Goal: Task Accomplishment & Management: Manage account settings

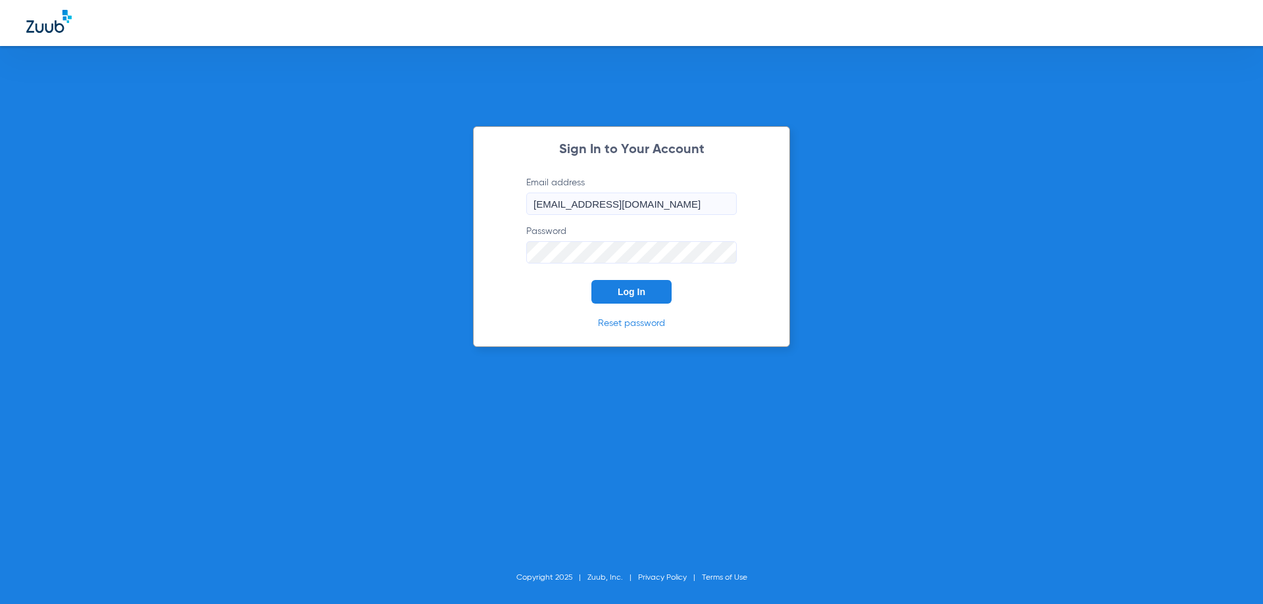
click at [662, 300] on button "Log In" at bounding box center [631, 292] width 80 height 24
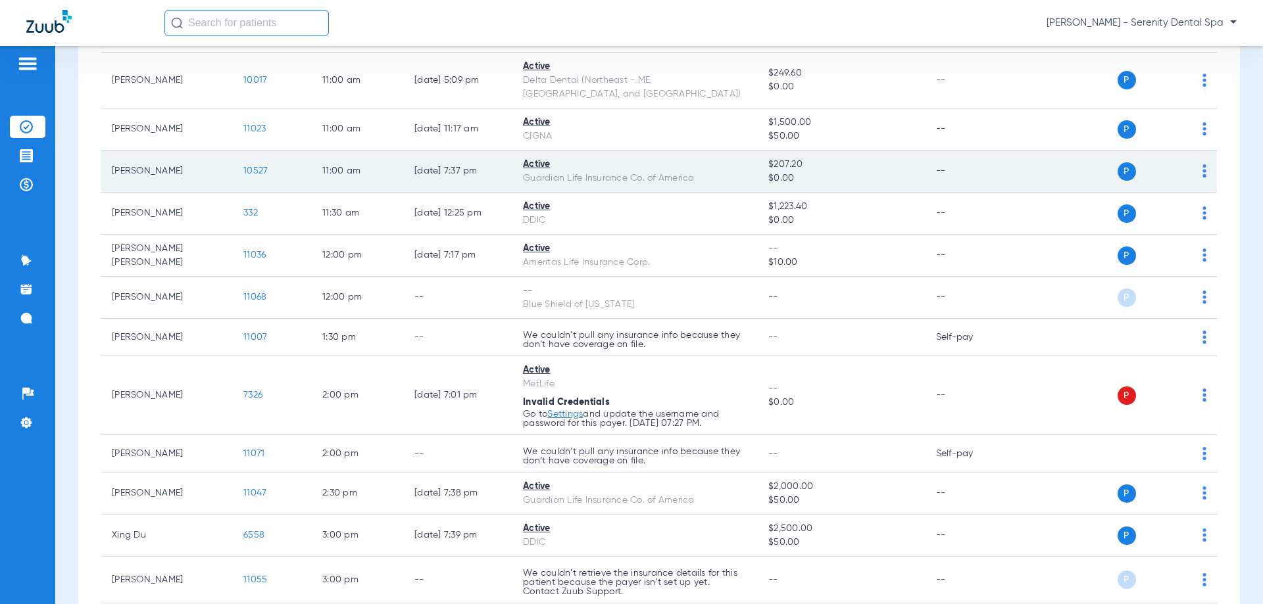
scroll to position [526, 0]
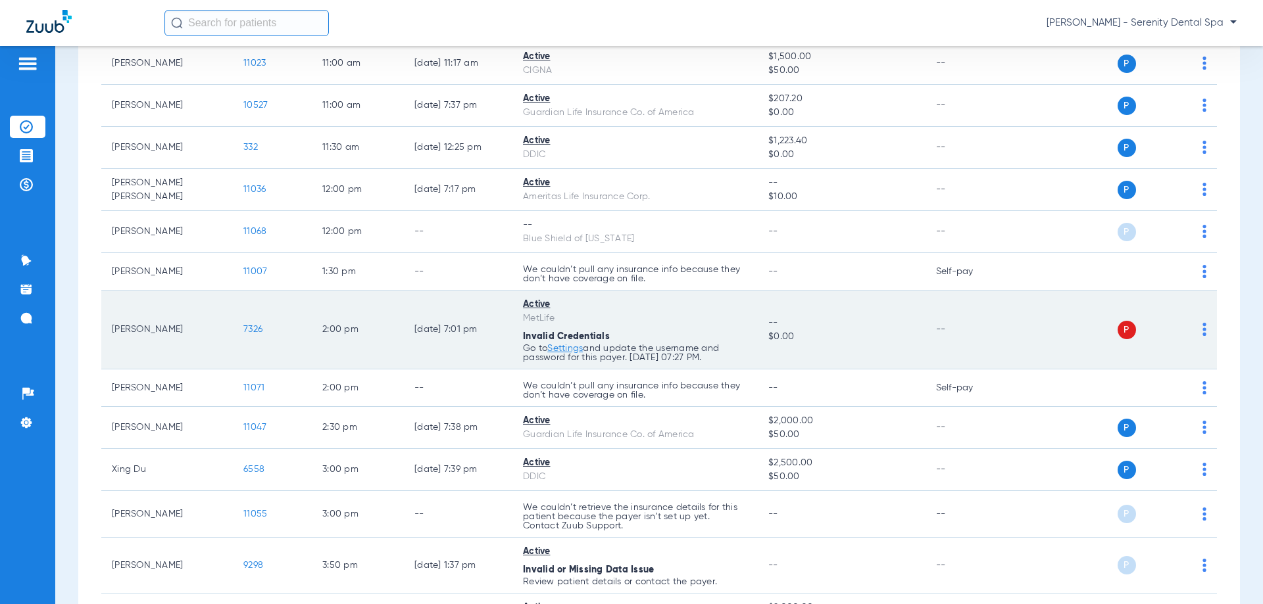
click at [255, 325] on span "7326" at bounding box center [252, 329] width 19 height 9
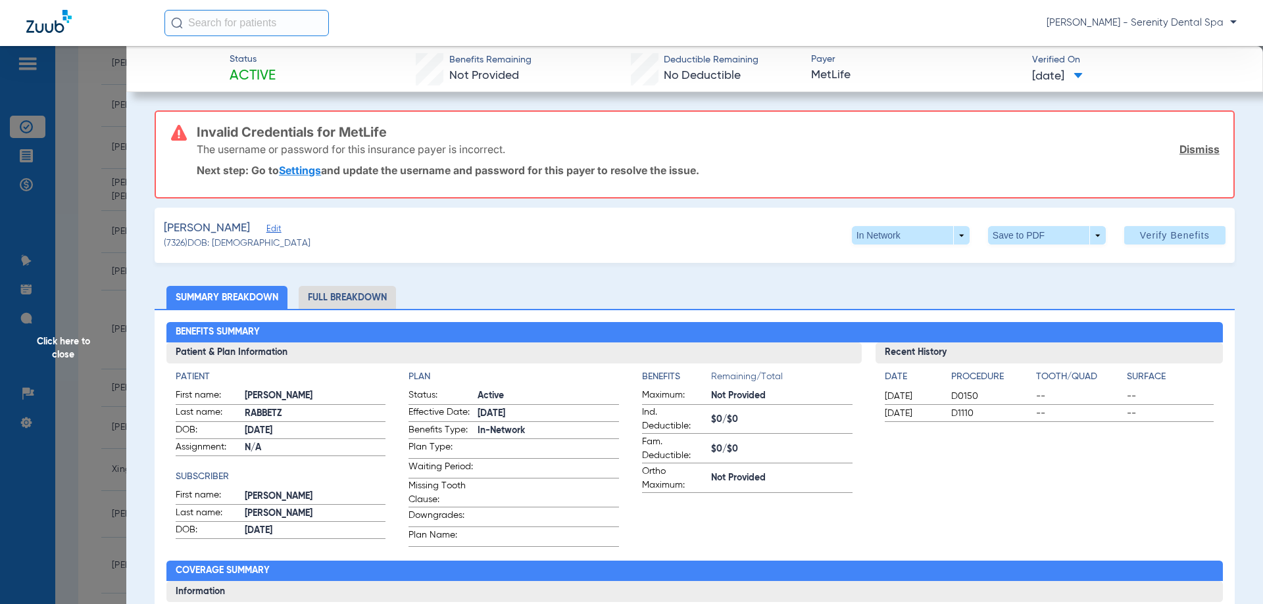
click at [74, 343] on span "Click here to close" at bounding box center [63, 348] width 126 height 604
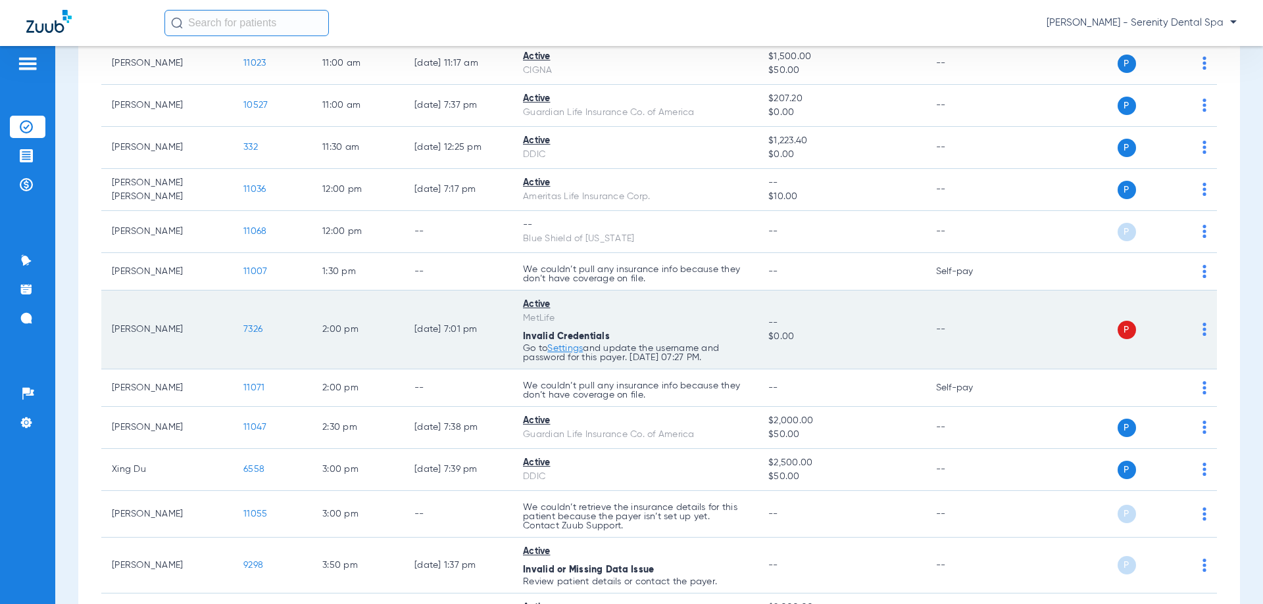
click at [251, 325] on span "7326" at bounding box center [252, 329] width 19 height 9
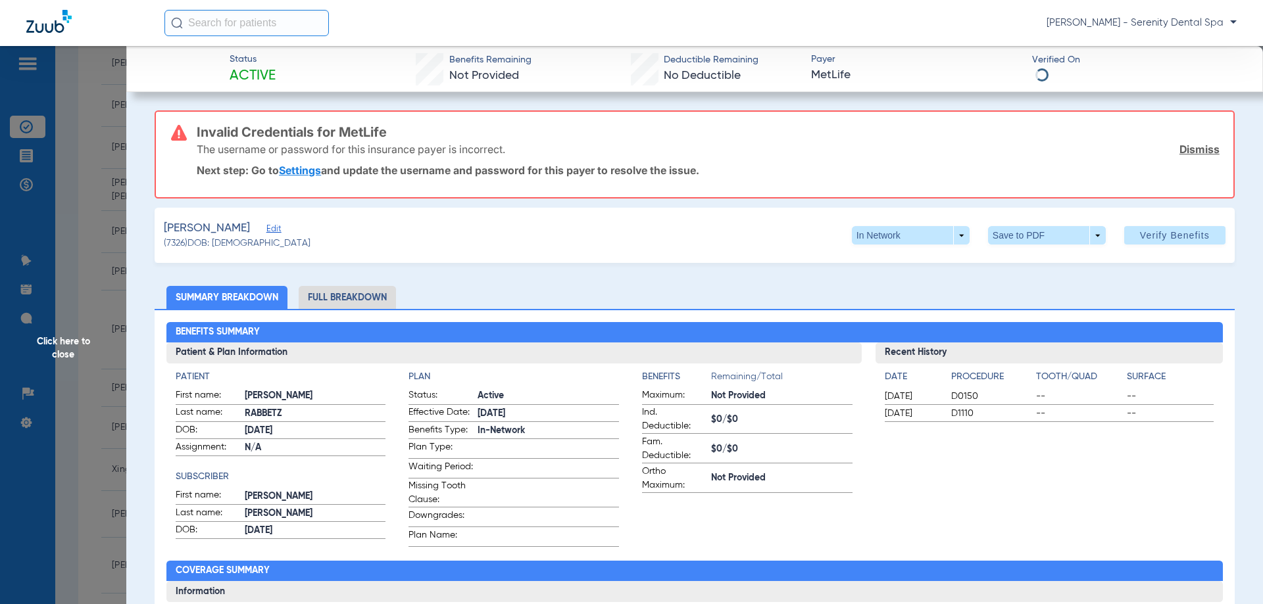
click at [30, 62] on span "Click here to close" at bounding box center [63, 348] width 126 height 604
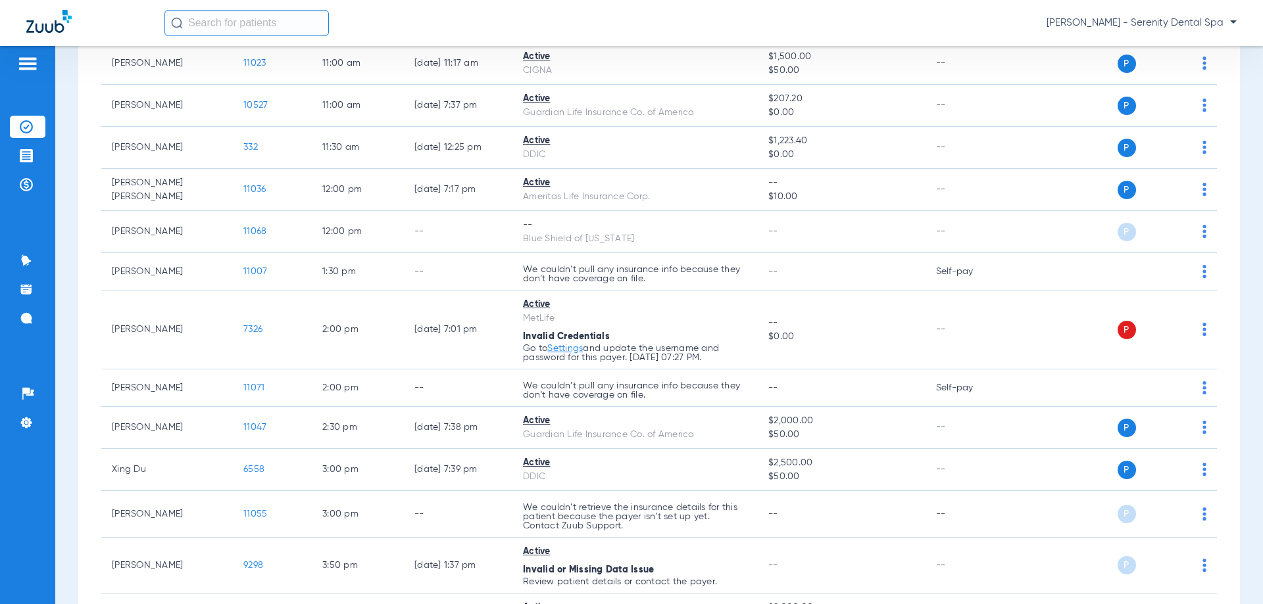
click at [30, 62] on img at bounding box center [27, 64] width 21 height 16
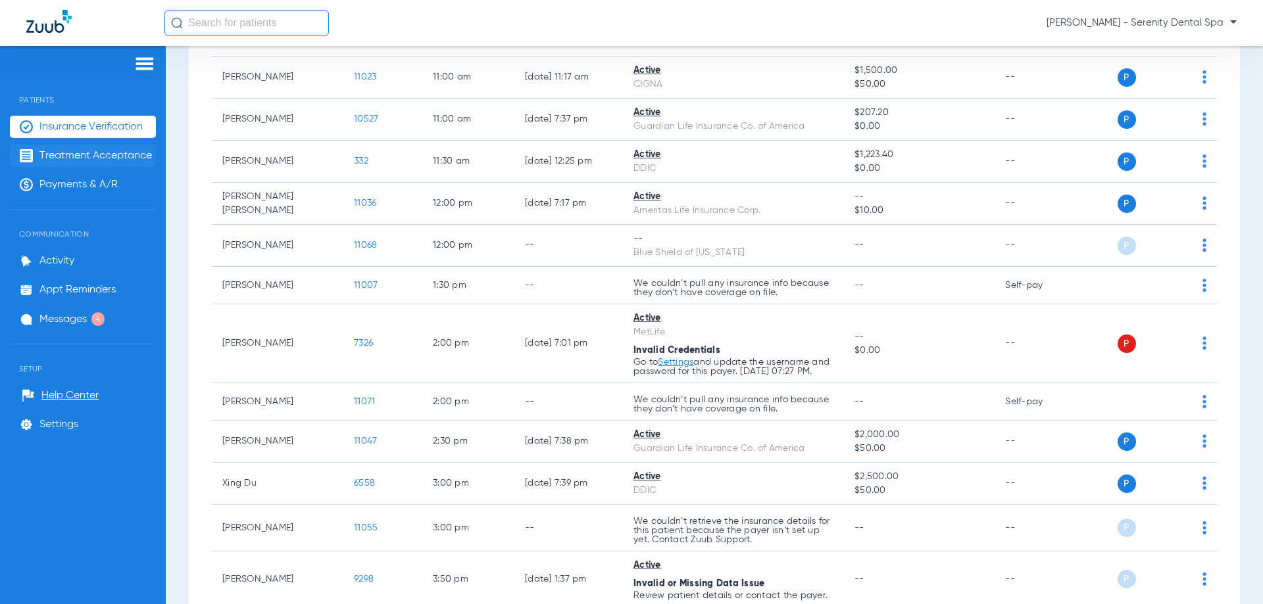
click at [49, 157] on span "Treatment Acceptance" at bounding box center [95, 155] width 112 height 13
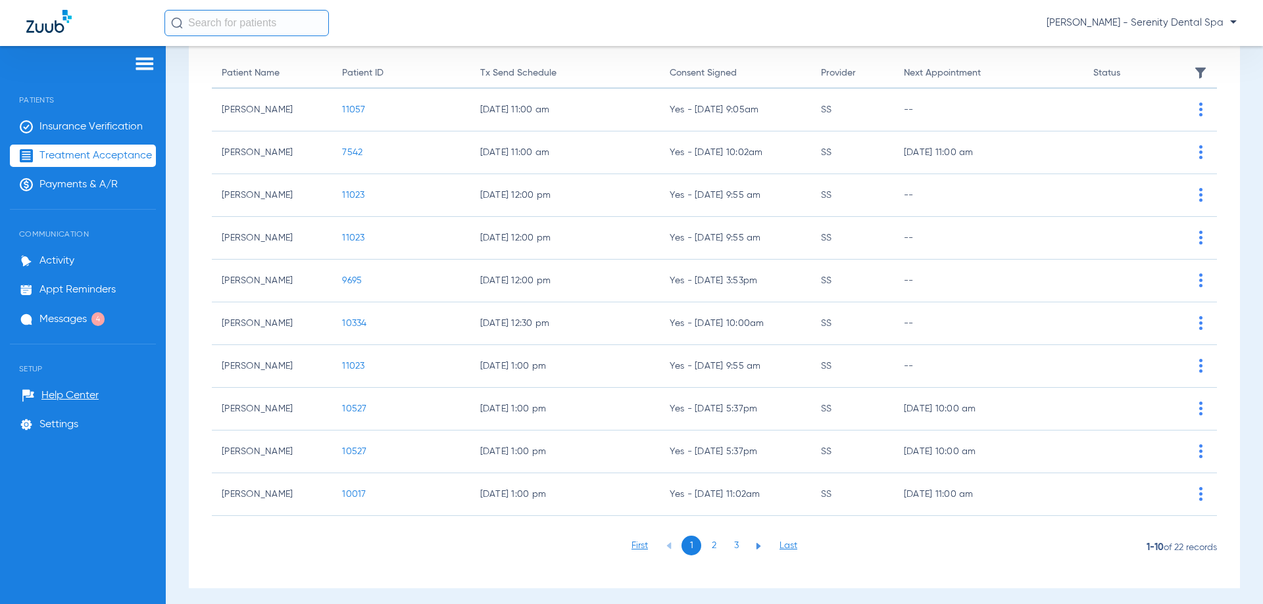
scroll to position [132, 0]
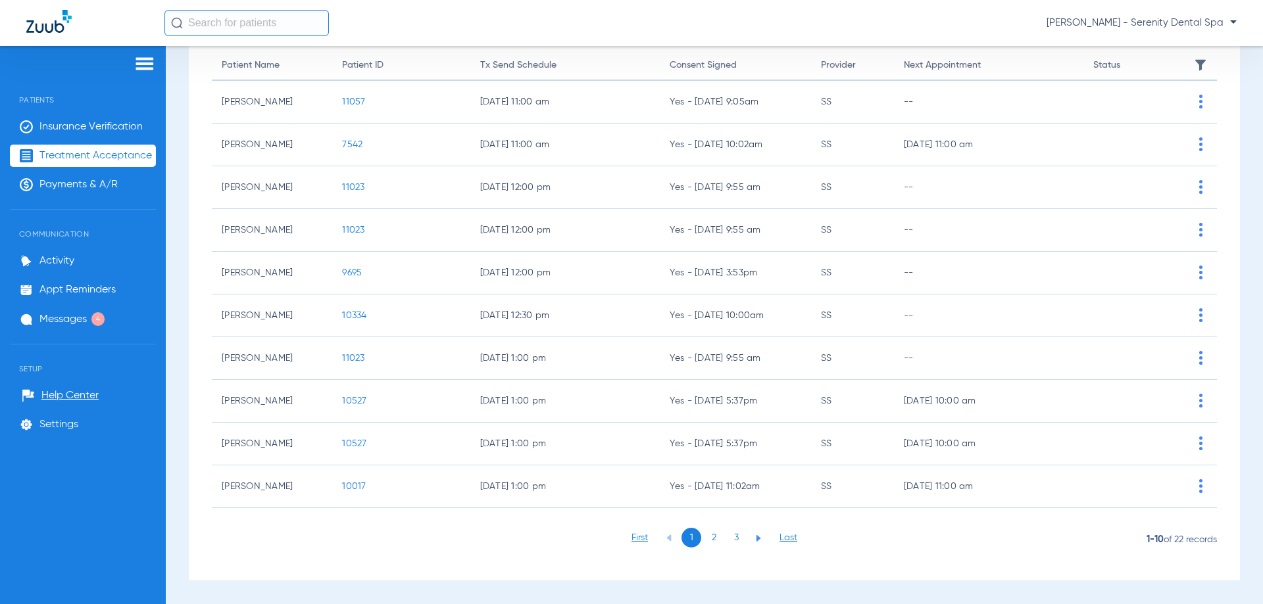
click at [708, 538] on li "2" at bounding box center [714, 538] width 20 height 20
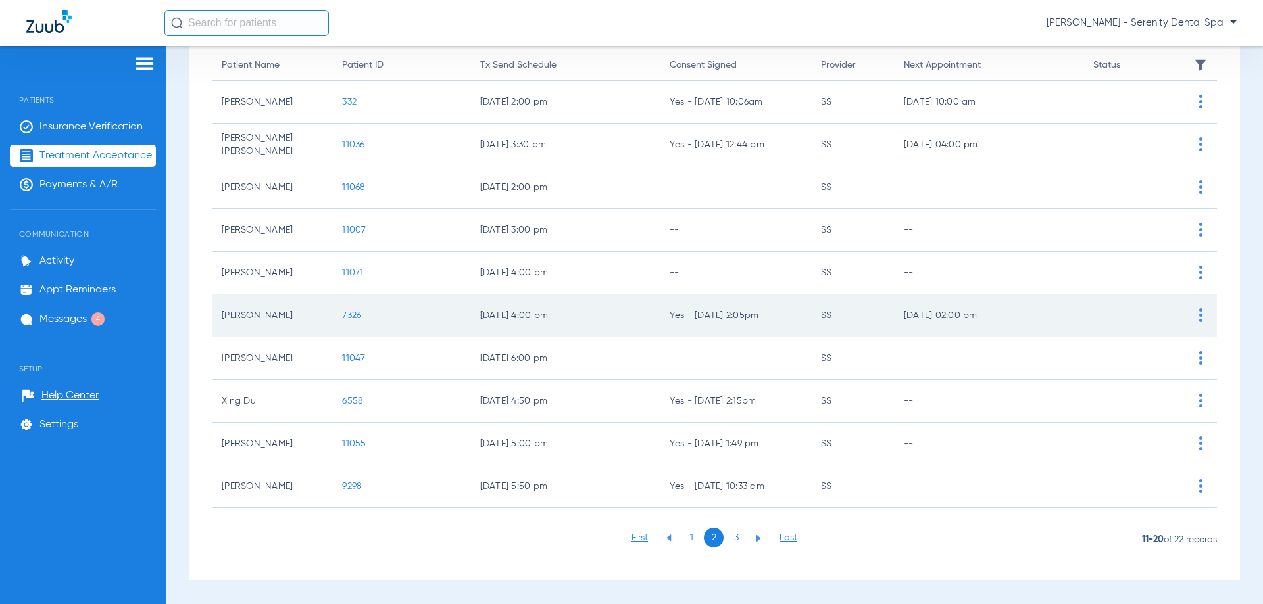
click at [344, 316] on span "7326" at bounding box center [351, 315] width 19 height 9
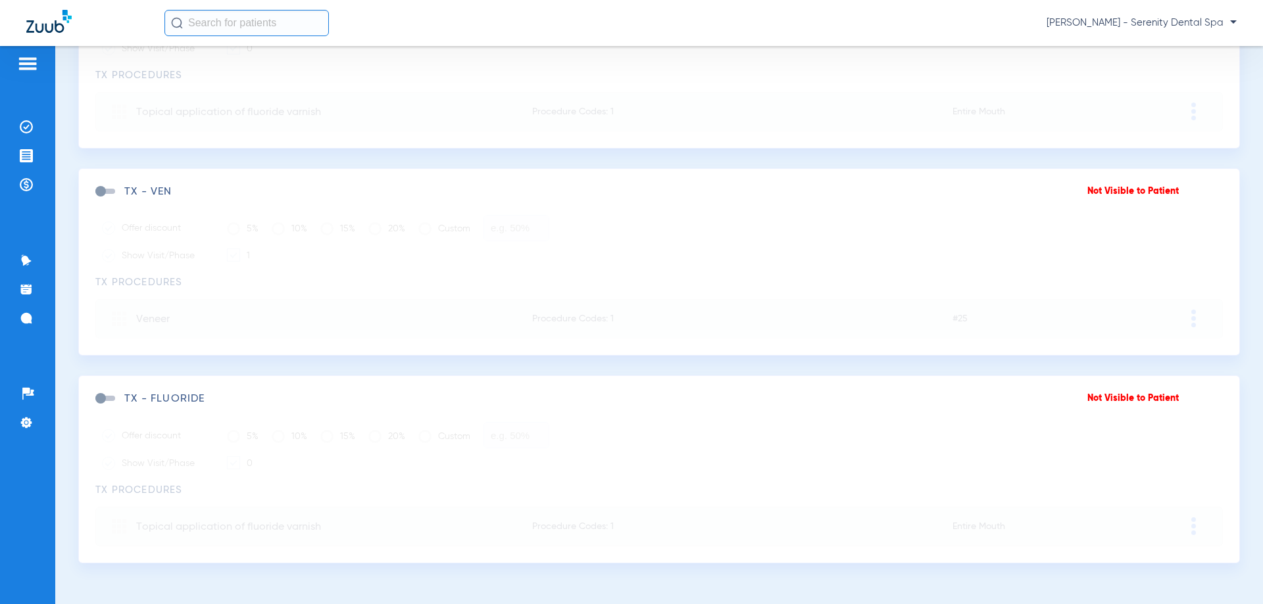
scroll to position [147, 0]
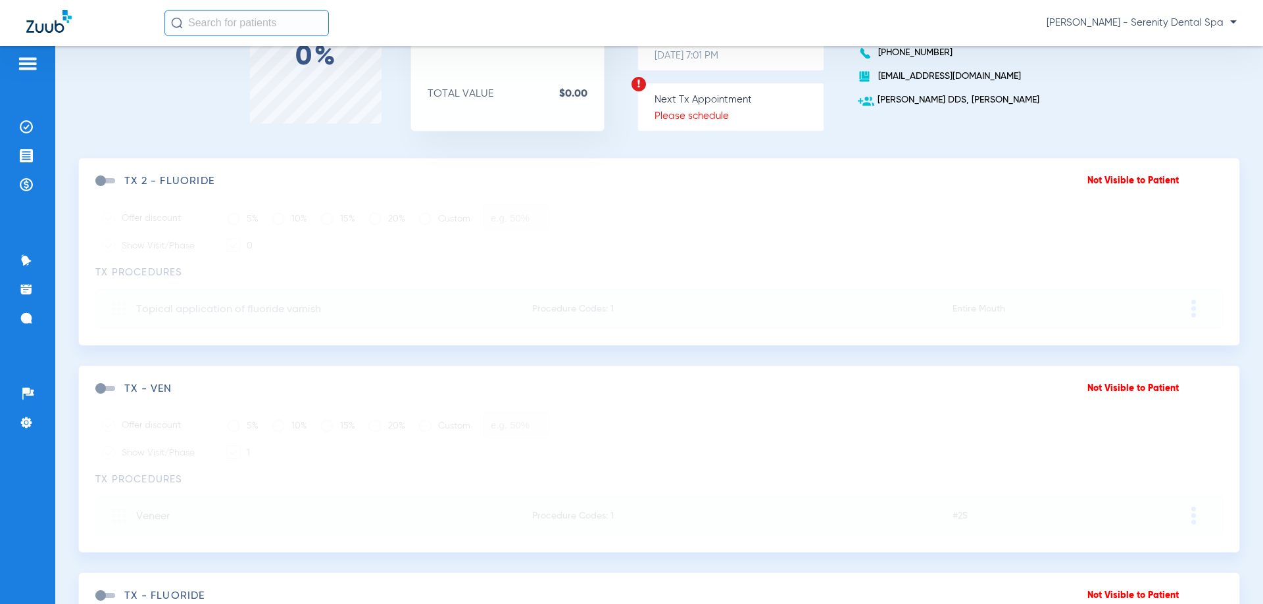
click at [102, 178] on span at bounding box center [105, 180] width 20 height 5
click at [98, 187] on input "checkbox" at bounding box center [98, 187] width 0 height 0
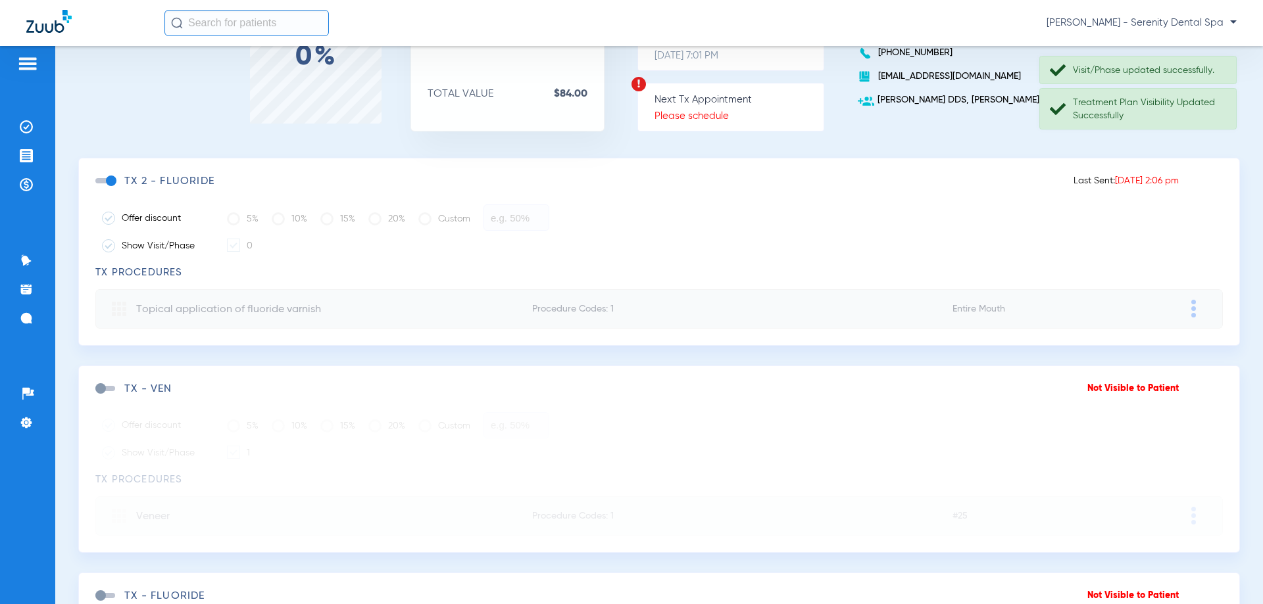
click at [114, 178] on span at bounding box center [105, 180] width 20 height 5
click at [98, 187] on input "checkbox" at bounding box center [98, 187] width 0 height 0
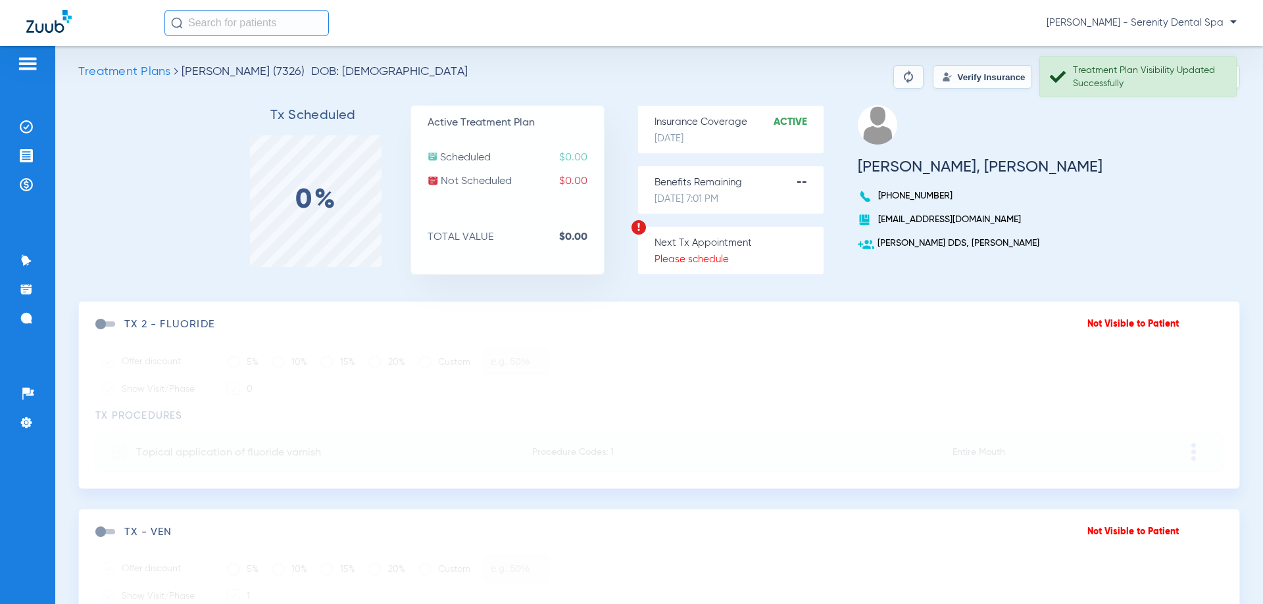
scroll to position [0, 0]
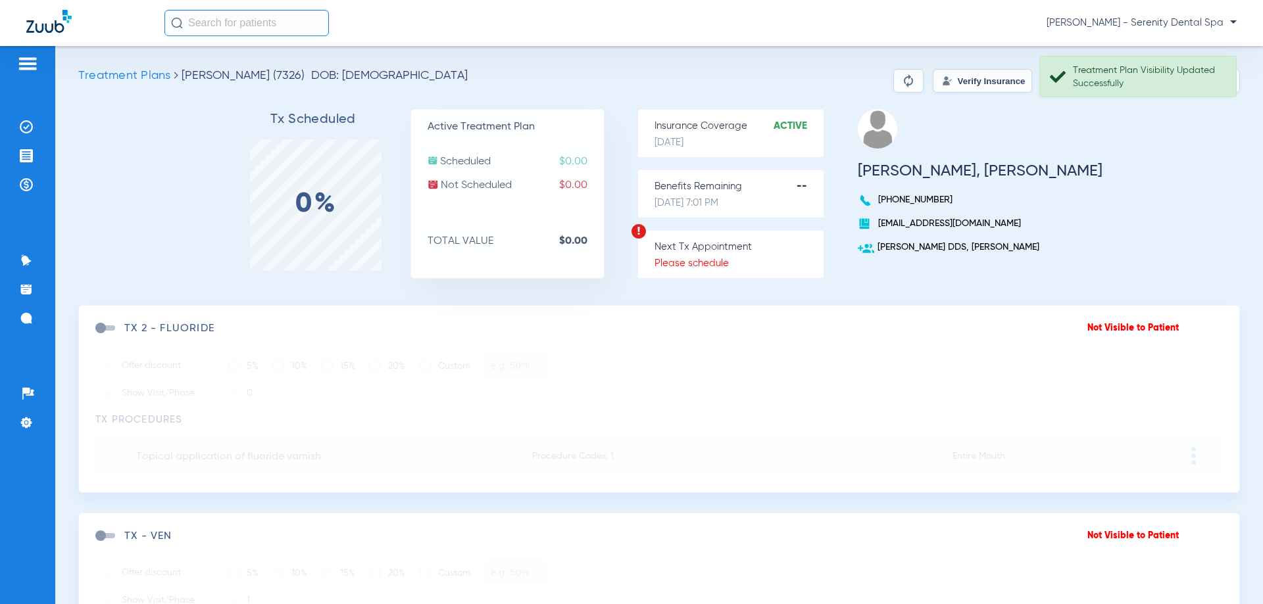
click at [900, 78] on img at bounding box center [908, 81] width 16 height 16
click at [900, 80] on img at bounding box center [908, 81] width 16 height 16
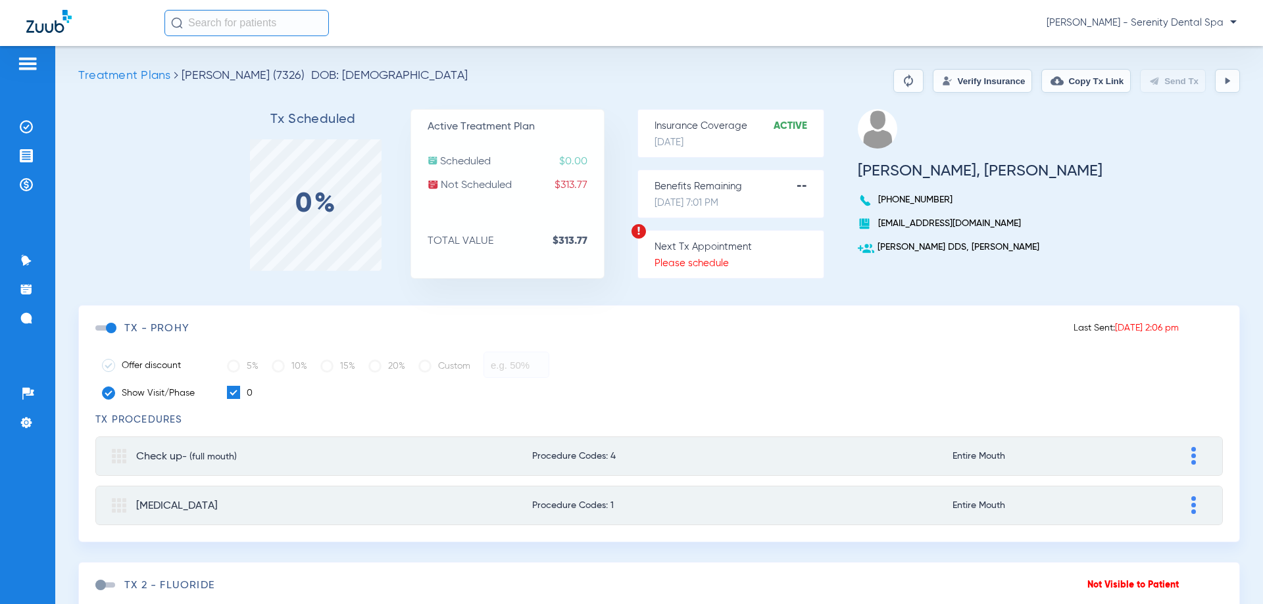
click at [1222, 78] on img at bounding box center [1227, 81] width 11 height 11
